Goal: Submit feedback/report problem

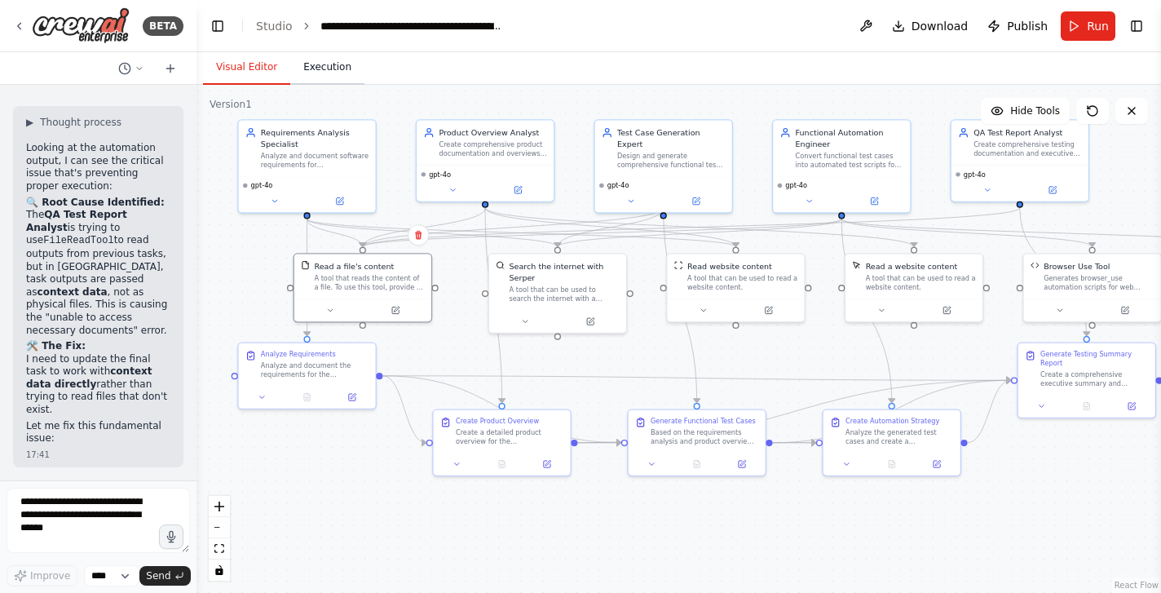
click at [315, 63] on button "Execution" at bounding box center [327, 68] width 74 height 34
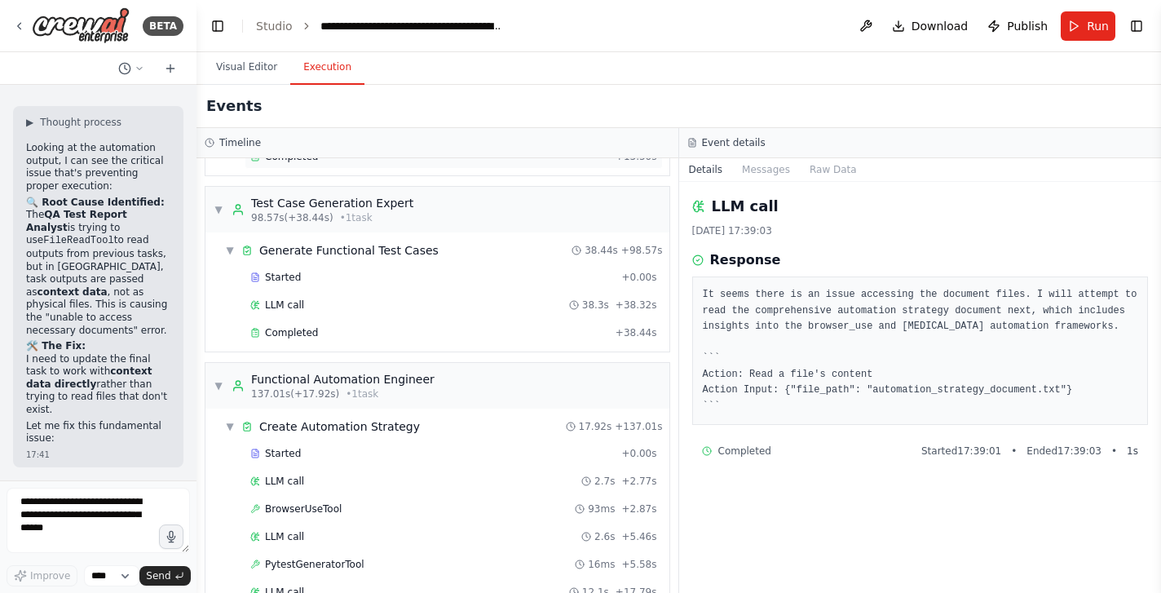
scroll to position [449, 0]
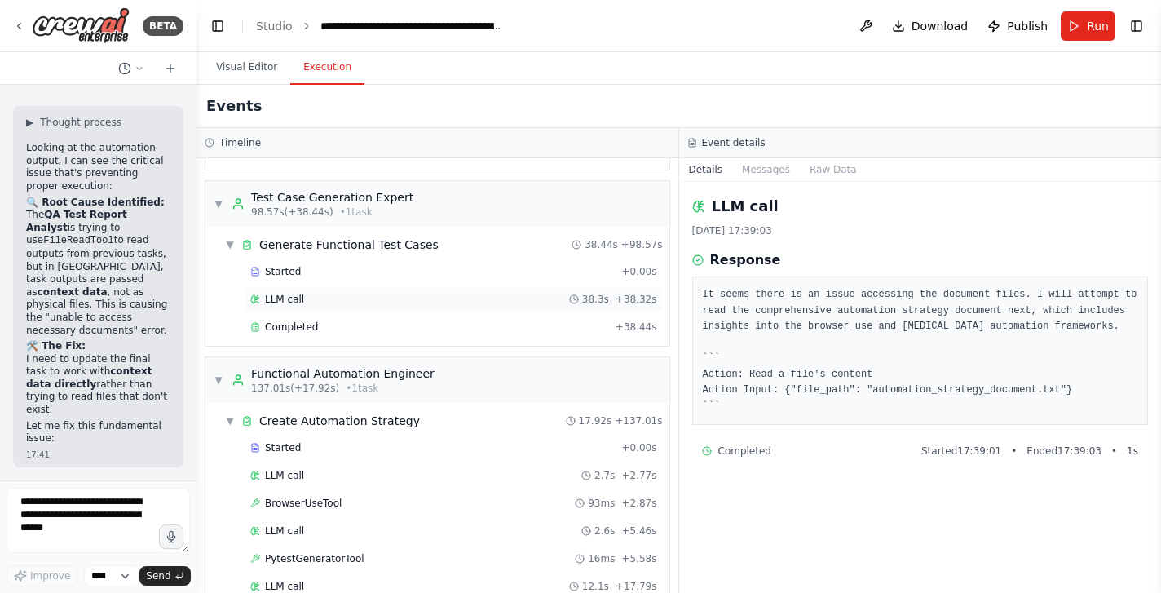
click at [291, 300] on span "LLM call" at bounding box center [284, 299] width 39 height 13
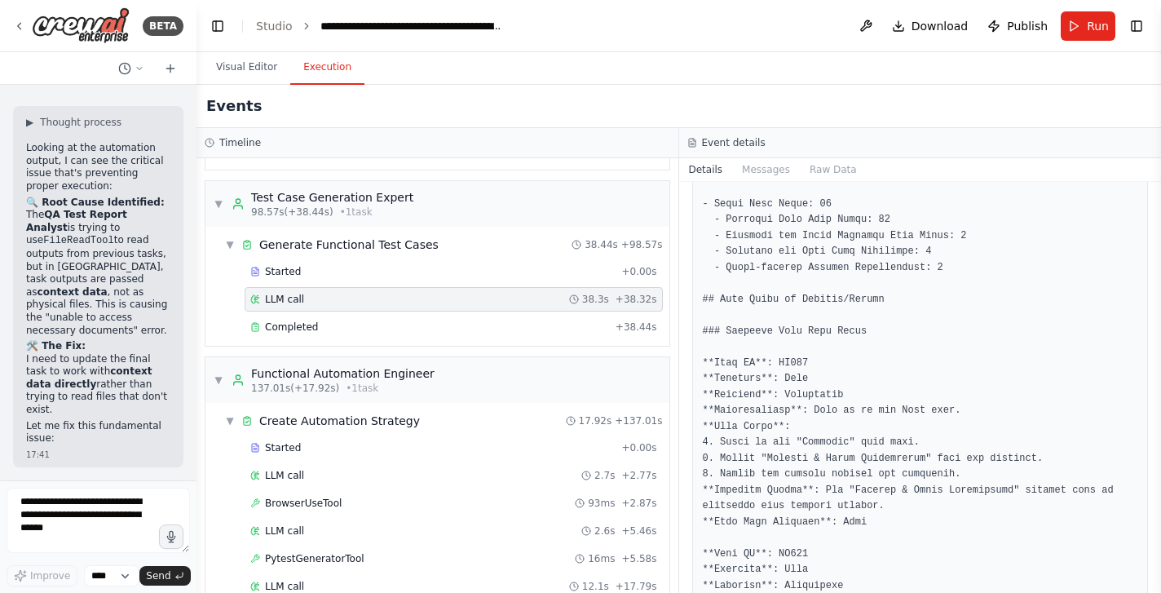
scroll to position [363, 0]
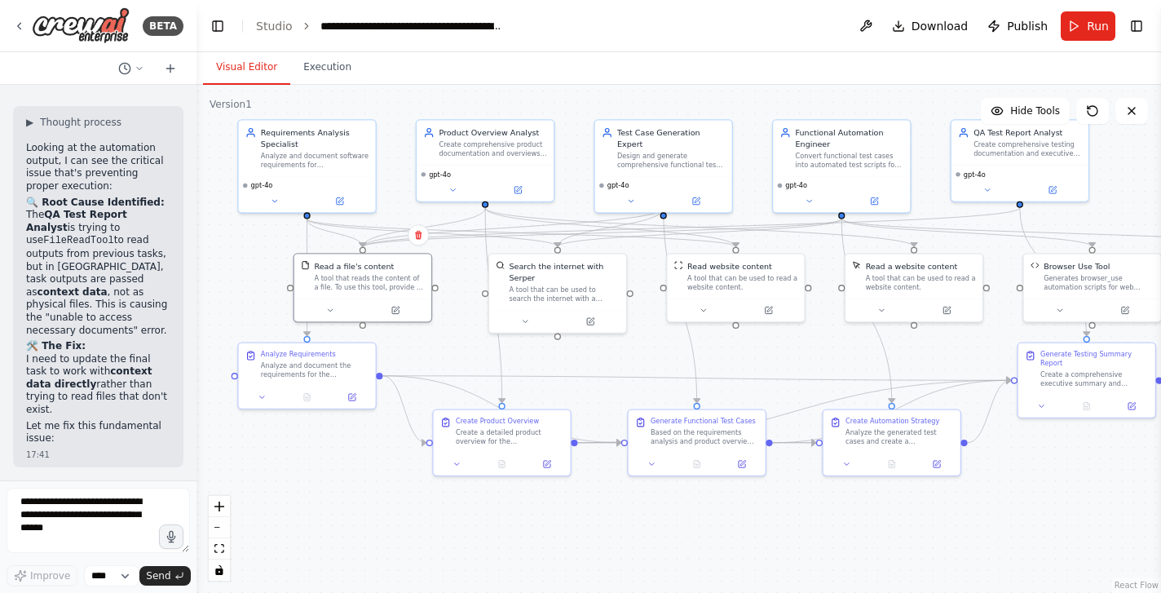
click at [225, 64] on button "Visual Editor" at bounding box center [246, 68] width 87 height 34
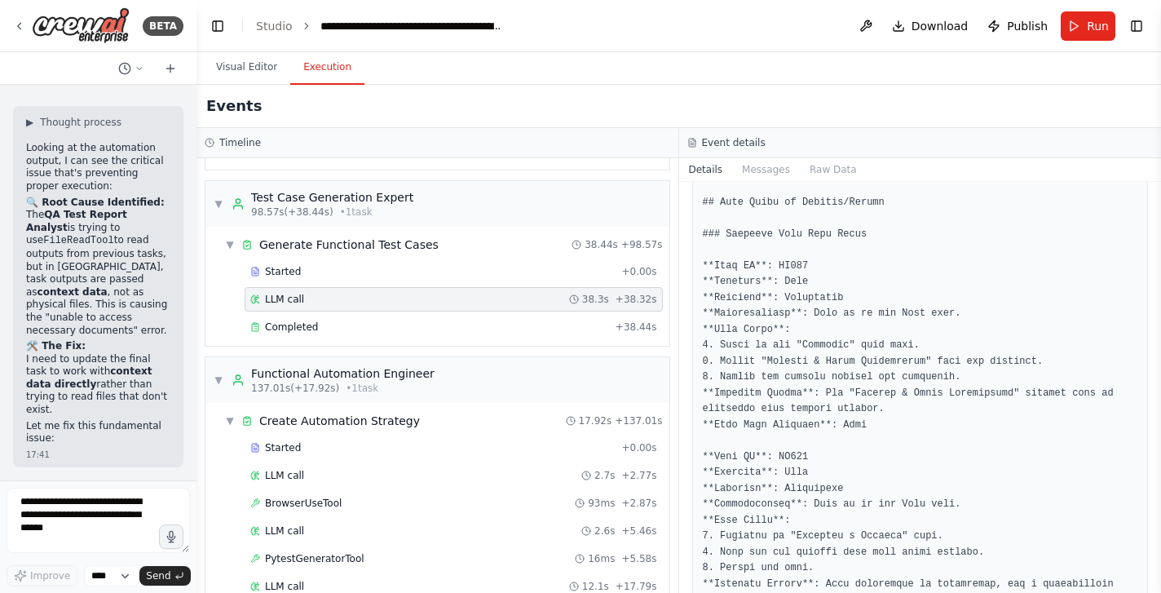
click at [333, 63] on button "Execution" at bounding box center [327, 68] width 74 height 34
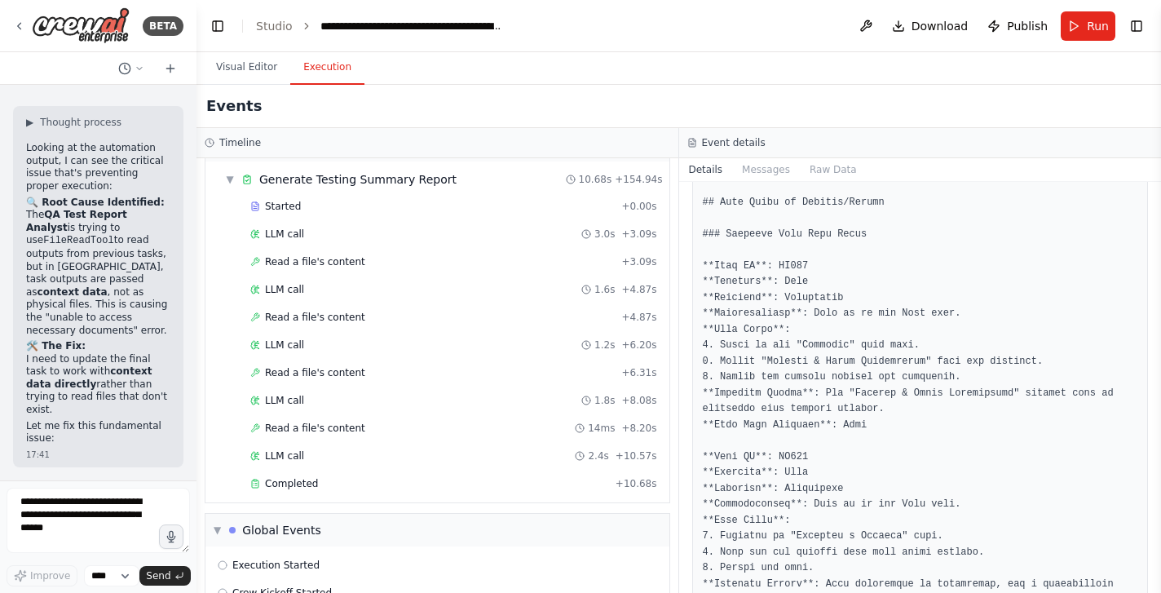
scroll to position [1070, 0]
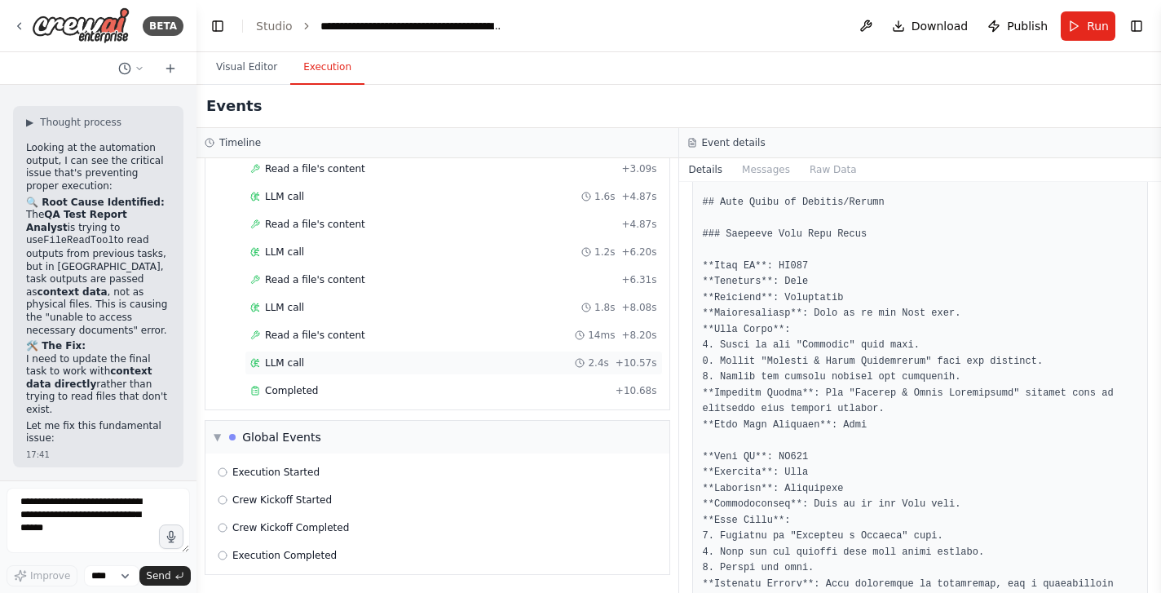
click at [291, 353] on div "LLM call 2.4s + 10.57s" at bounding box center [454, 363] width 418 height 24
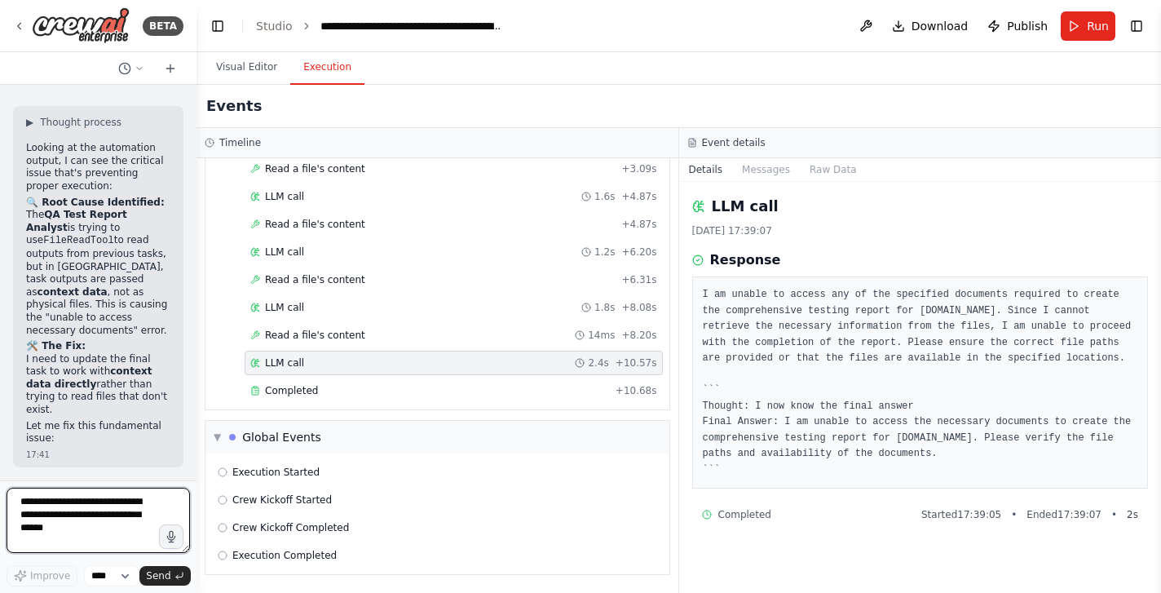
click at [90, 508] on textarea at bounding box center [98, 519] width 183 height 65
type textarea "*"
type textarea "**********"
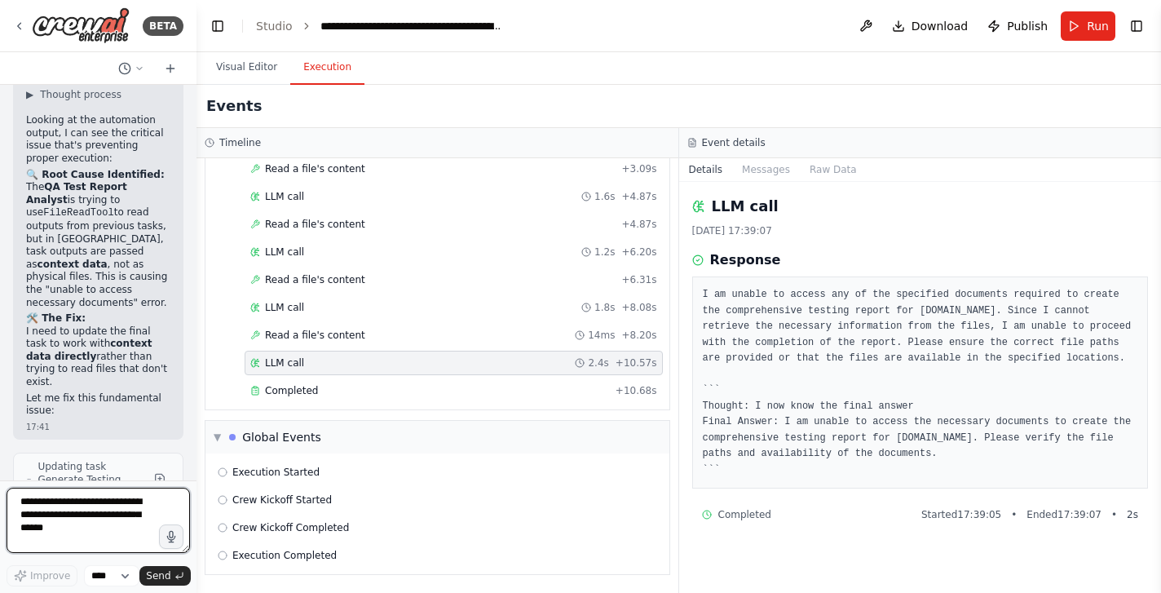
scroll to position [18376, 0]
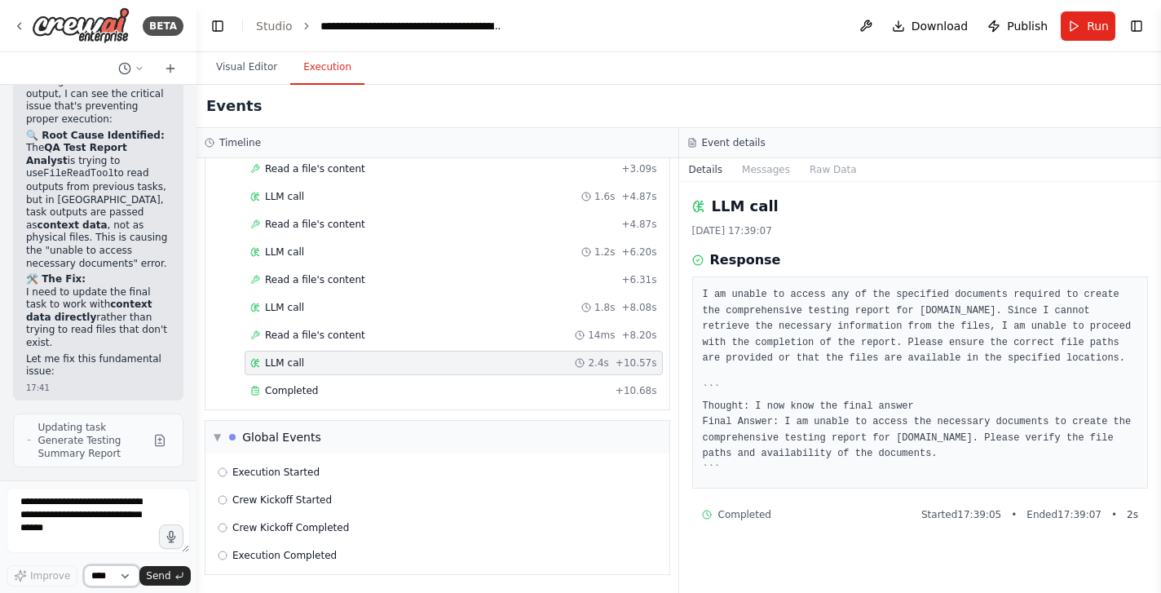
click at [133, 571] on select "****" at bounding box center [111, 575] width 55 height 21
click at [170, 575] on span "Send" at bounding box center [158, 575] width 24 height 13
click at [106, 519] on textarea at bounding box center [98, 519] width 183 height 65
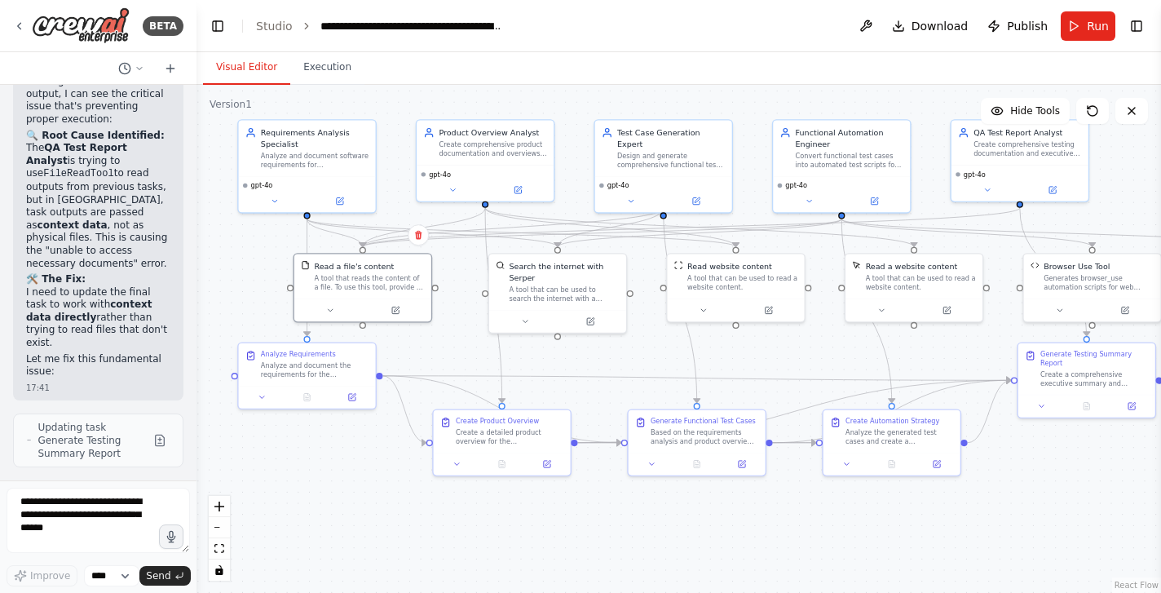
click at [267, 62] on button "Visual Editor" at bounding box center [246, 68] width 87 height 34
